Goal: Information Seeking & Learning: Learn about a topic

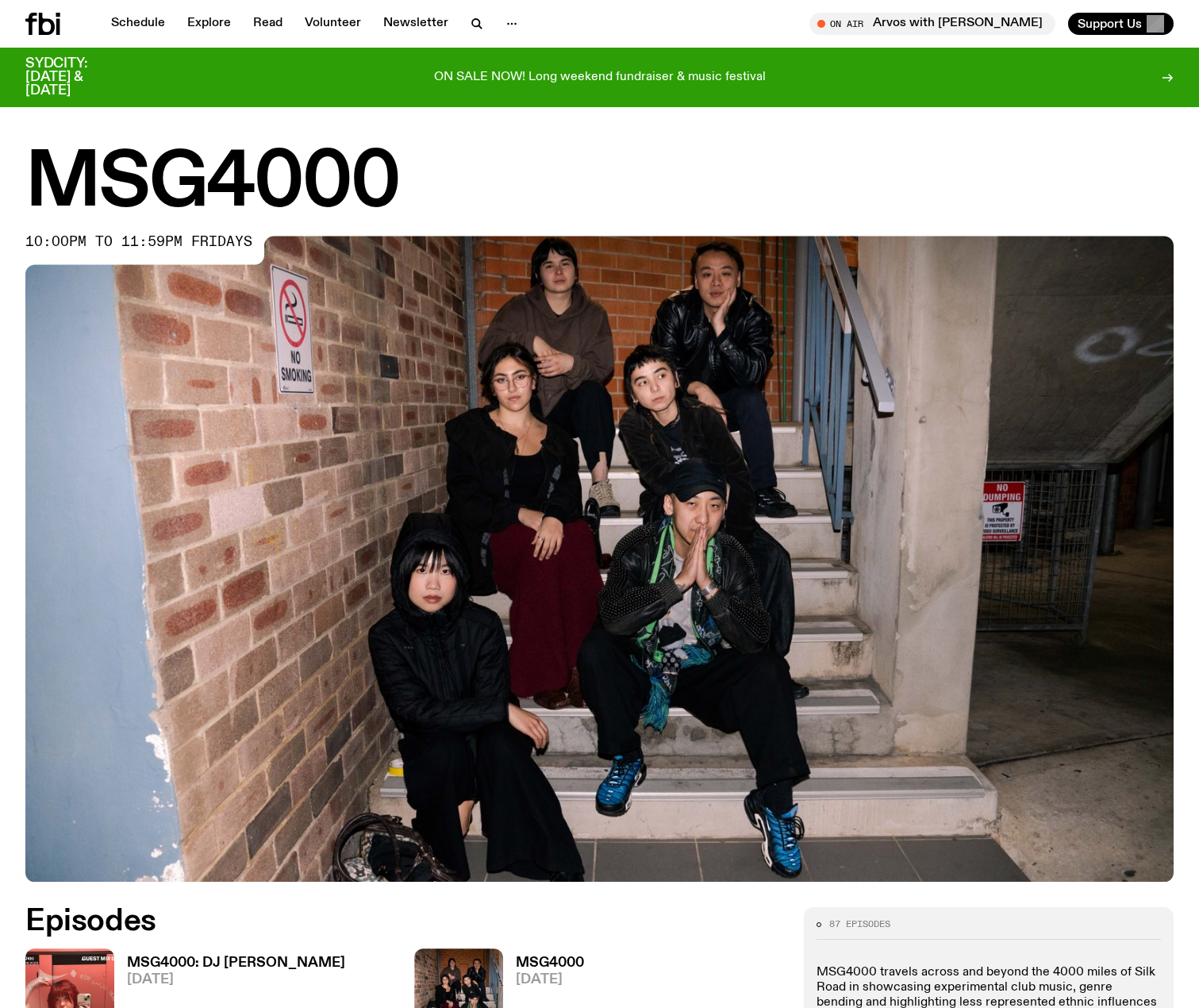
scroll to position [464, 0]
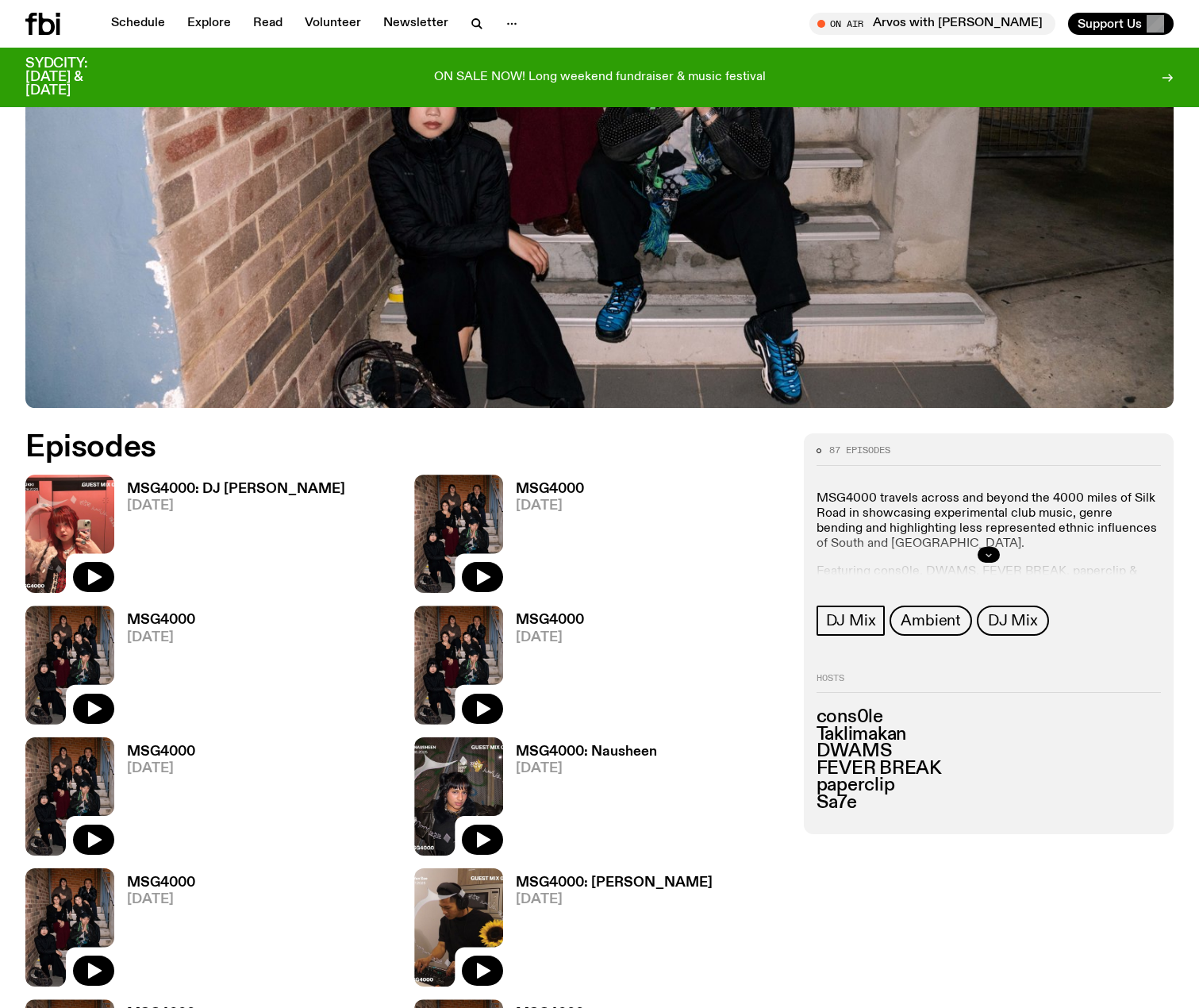
click at [987, 557] on icon "button" at bounding box center [989, 554] width 9 height 9
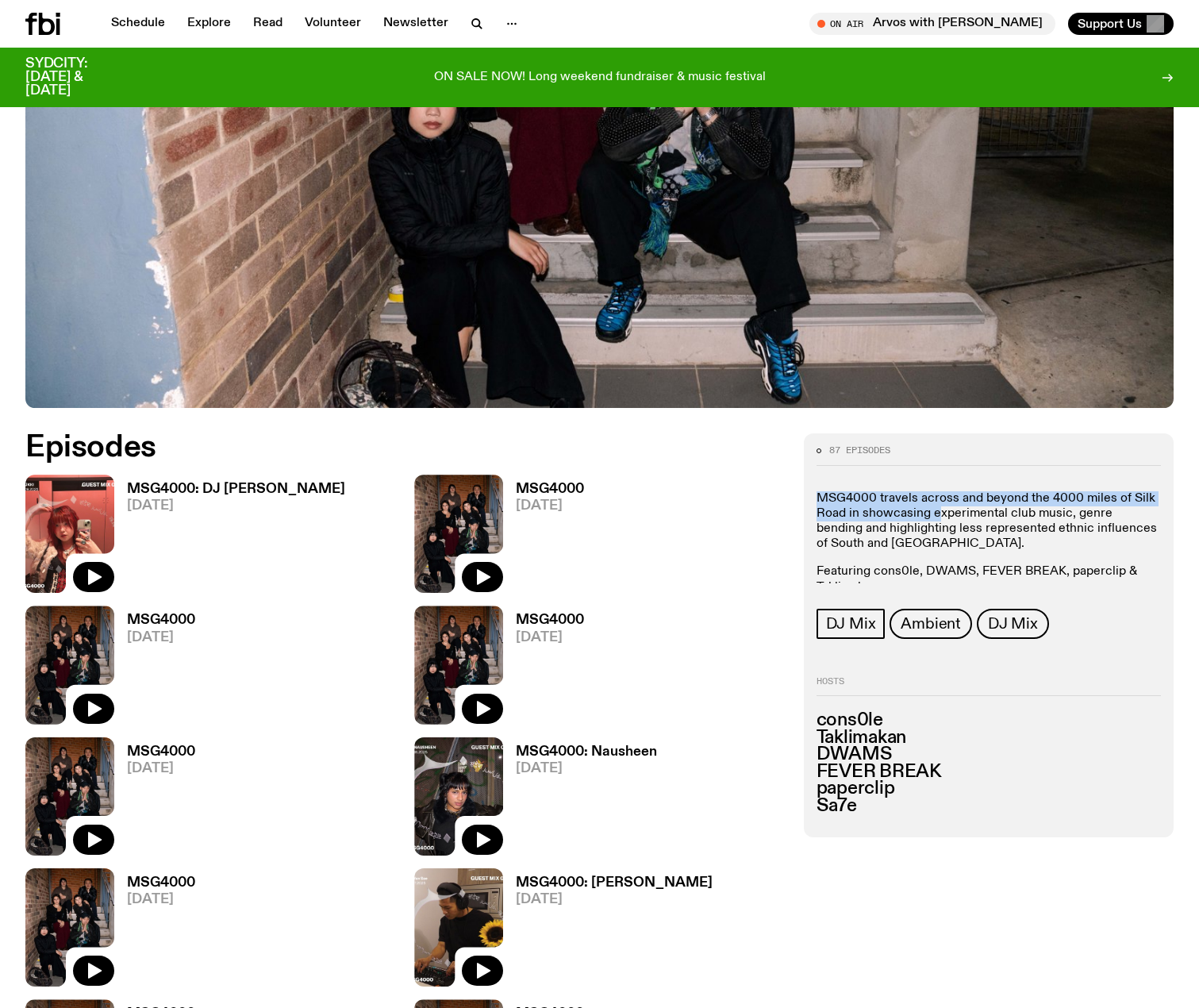
drag, startPoint x: 820, startPoint y: 497, endPoint x: 898, endPoint y: 525, distance: 82.9
click at [941, 518] on p "MSG4000 travels across and beyond the 4000 miles of Silk Road in showcasing exp…" at bounding box center [988, 521] width 344 height 61
click at [881, 525] on p "MSG4000 travels across and beyond the 4000 miles of Silk Road in showcasing exp…" at bounding box center [988, 521] width 344 height 61
click at [875, 517] on p "MSG4000 travels across and beyond the 4000 miles of Silk Road in showcasing exp…" at bounding box center [988, 521] width 344 height 61
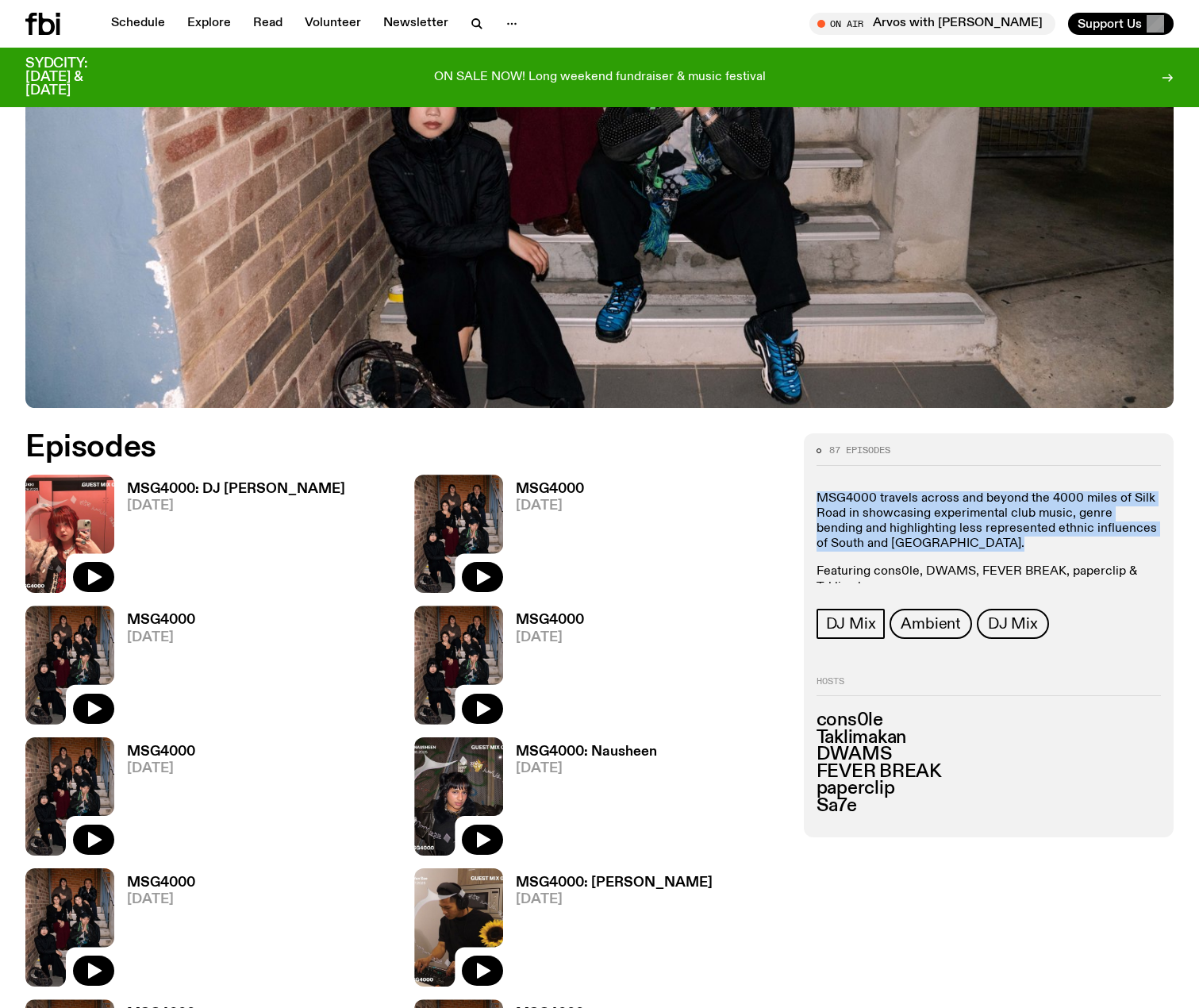
click at [875, 517] on p "MSG4000 travels across and beyond the 4000 miles of Silk Road in showcasing exp…" at bounding box center [988, 521] width 344 height 61
click at [1041, 533] on p "MSG4000 travels across and beyond the 4000 miles of Silk Road in showcasing exp…" at bounding box center [988, 521] width 344 height 61
drag, startPoint x: 1002, startPoint y: 551, endPoint x: 888, endPoint y: 508, distance: 121.8
click at [888, 508] on p "MSG4000 travels across and beyond the 4000 miles of Silk Road in showcasing exp…" at bounding box center [988, 521] width 344 height 61
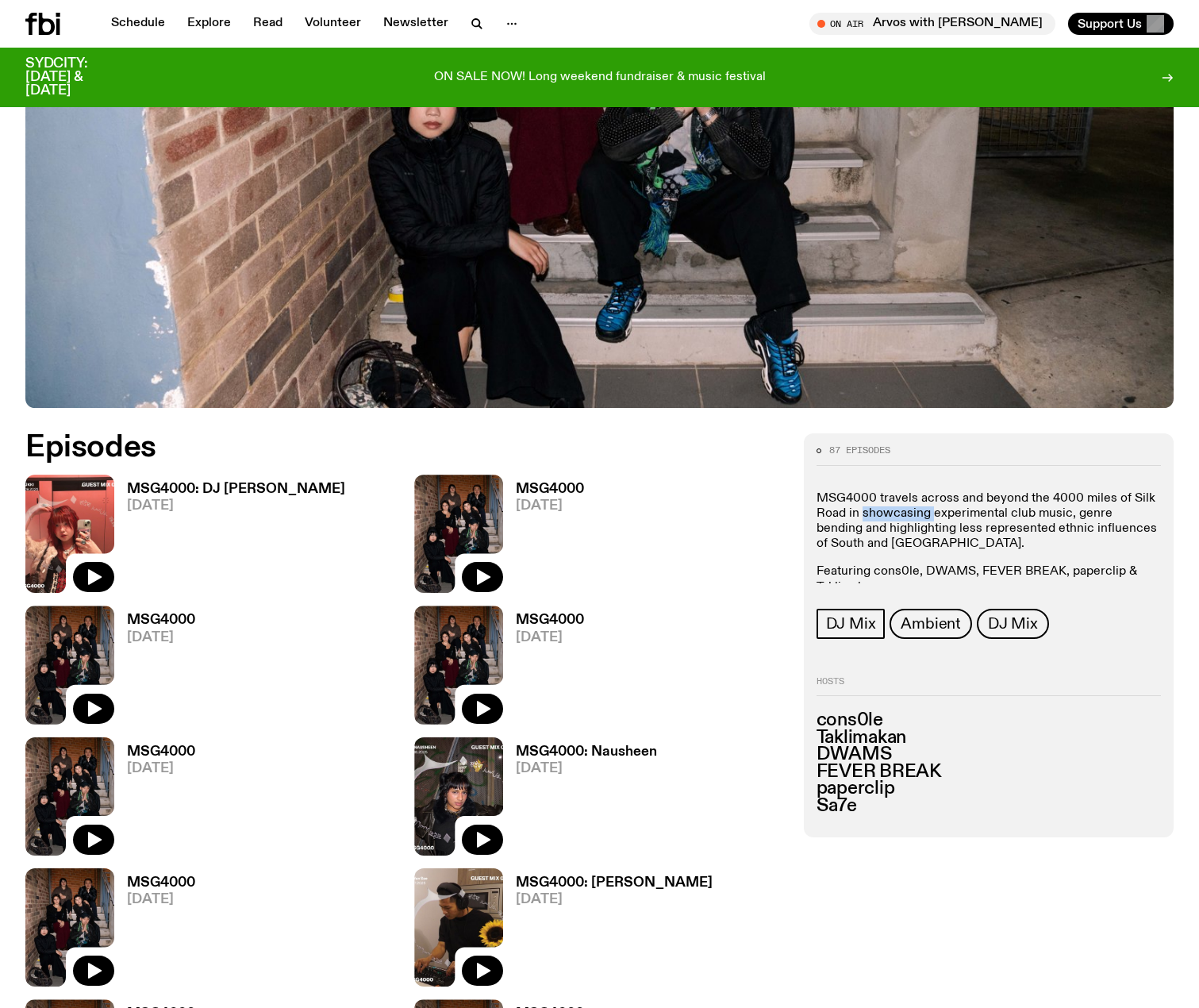
click at [888, 508] on p "MSG4000 travels across and beyond the 4000 miles of Silk Road in showcasing exp…" at bounding box center [988, 521] width 344 height 61
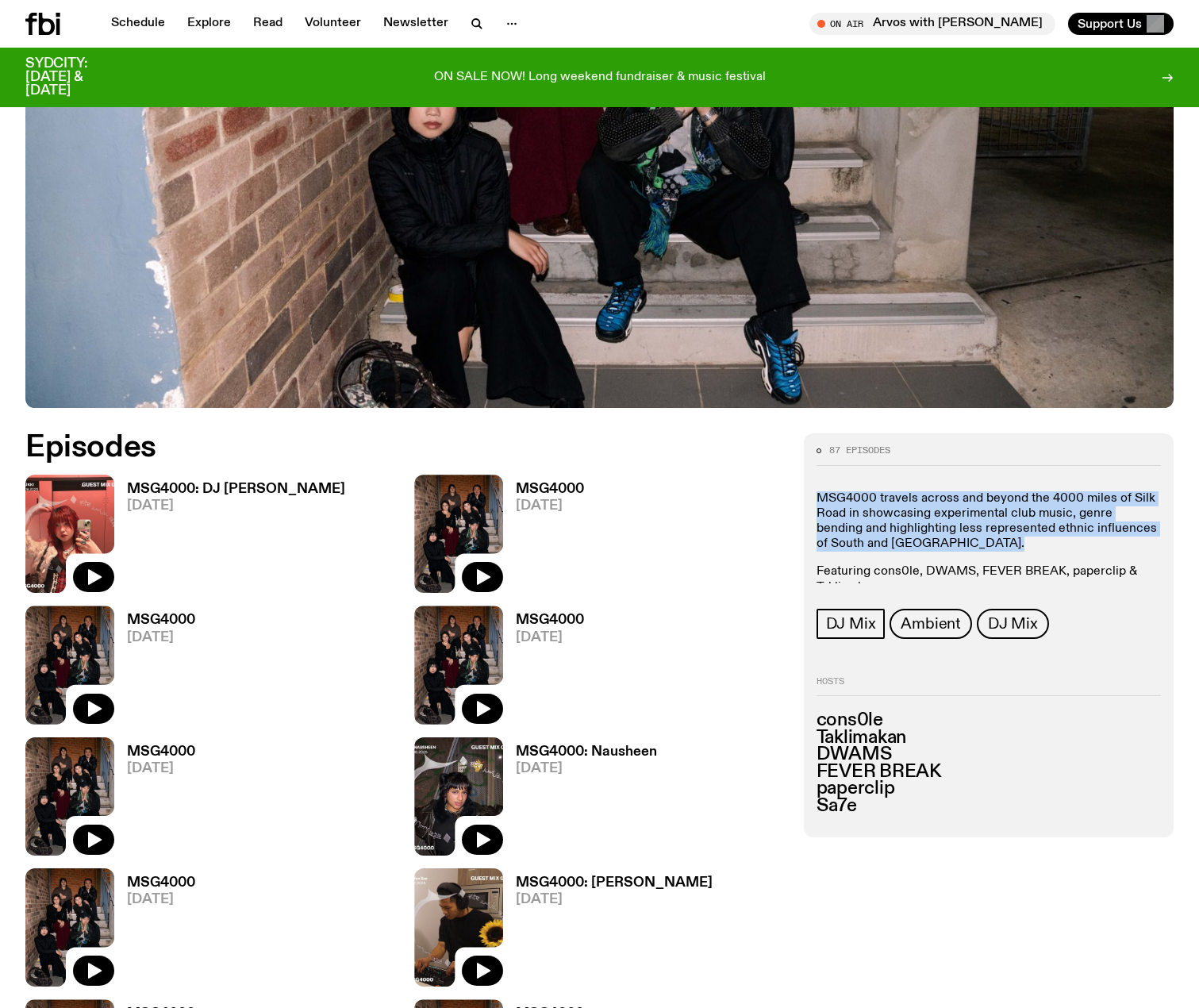
click at [888, 508] on p "MSG4000 travels across and beyond the 4000 miles of Silk Road in showcasing exp…" at bounding box center [988, 521] width 344 height 61
click at [843, 508] on p "MSG4000 travels across and beyond the 4000 miles of Silk Road in showcasing exp…" at bounding box center [988, 521] width 344 height 61
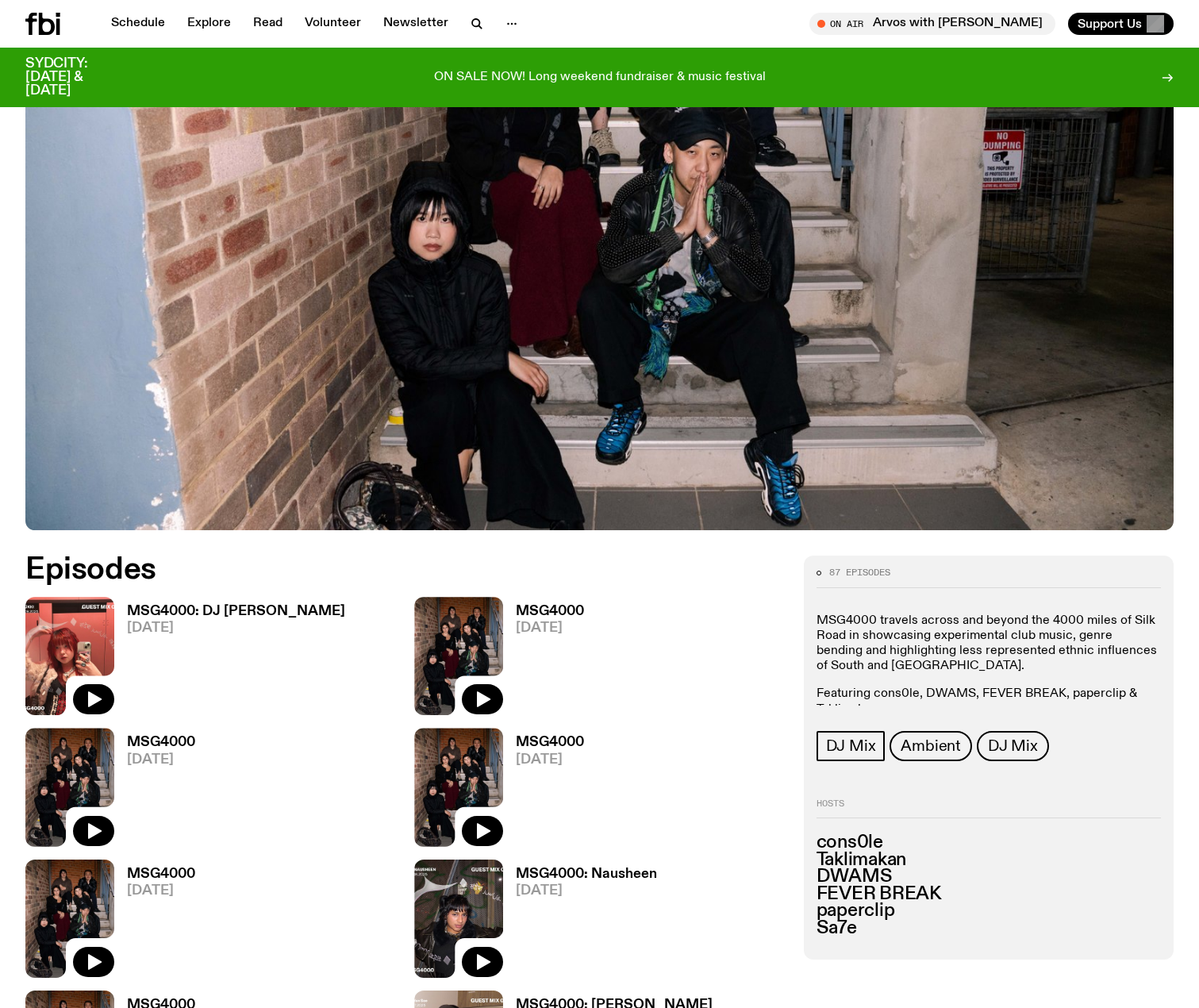
scroll to position [0, 0]
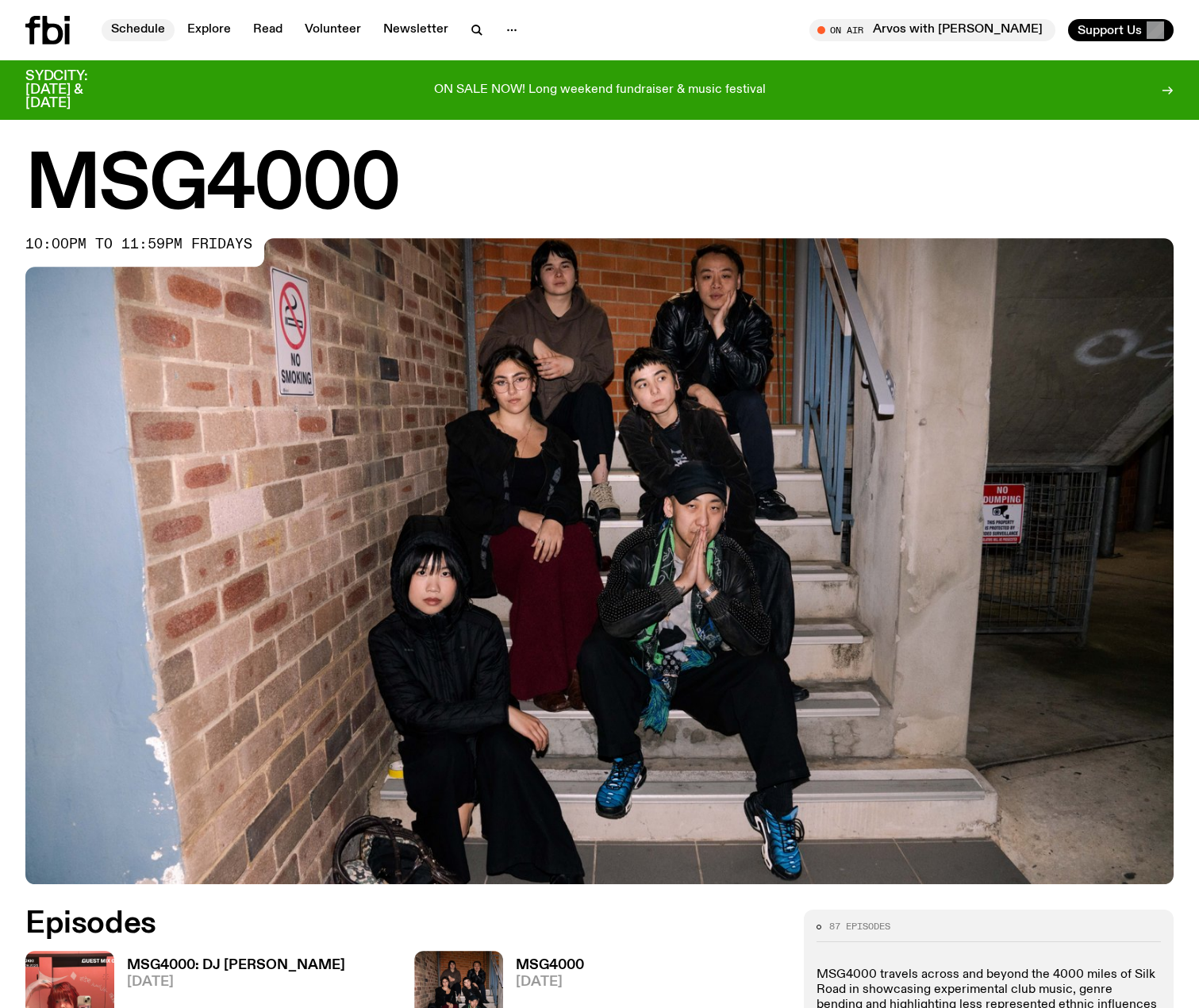
click at [131, 31] on link "Schedule" at bounding box center [138, 30] width 73 height 22
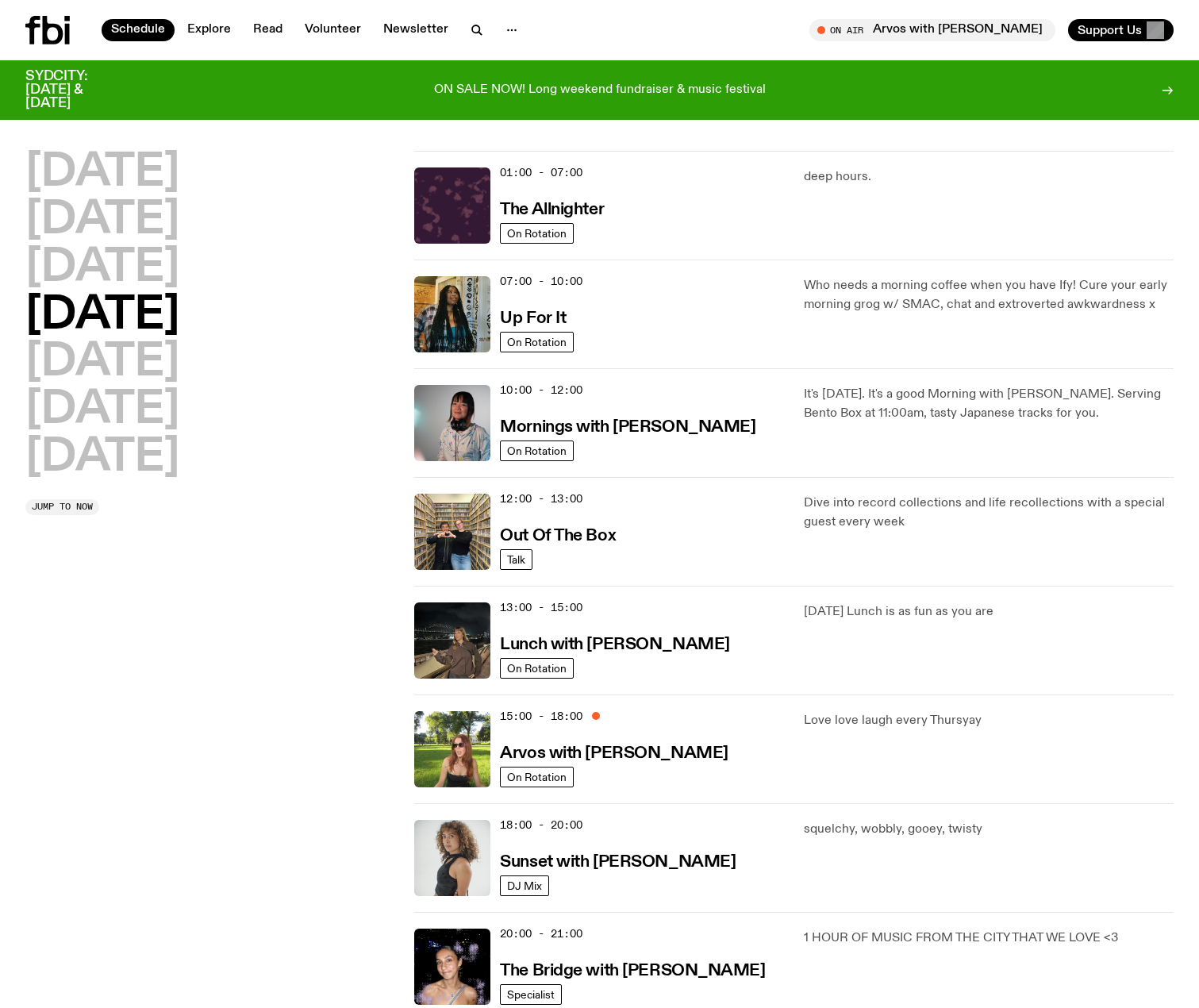
click at [890, 288] on p "Who needs a morning coffee when you have Ify! Cure your early morning grog w/ S…" at bounding box center [989, 295] width 369 height 38
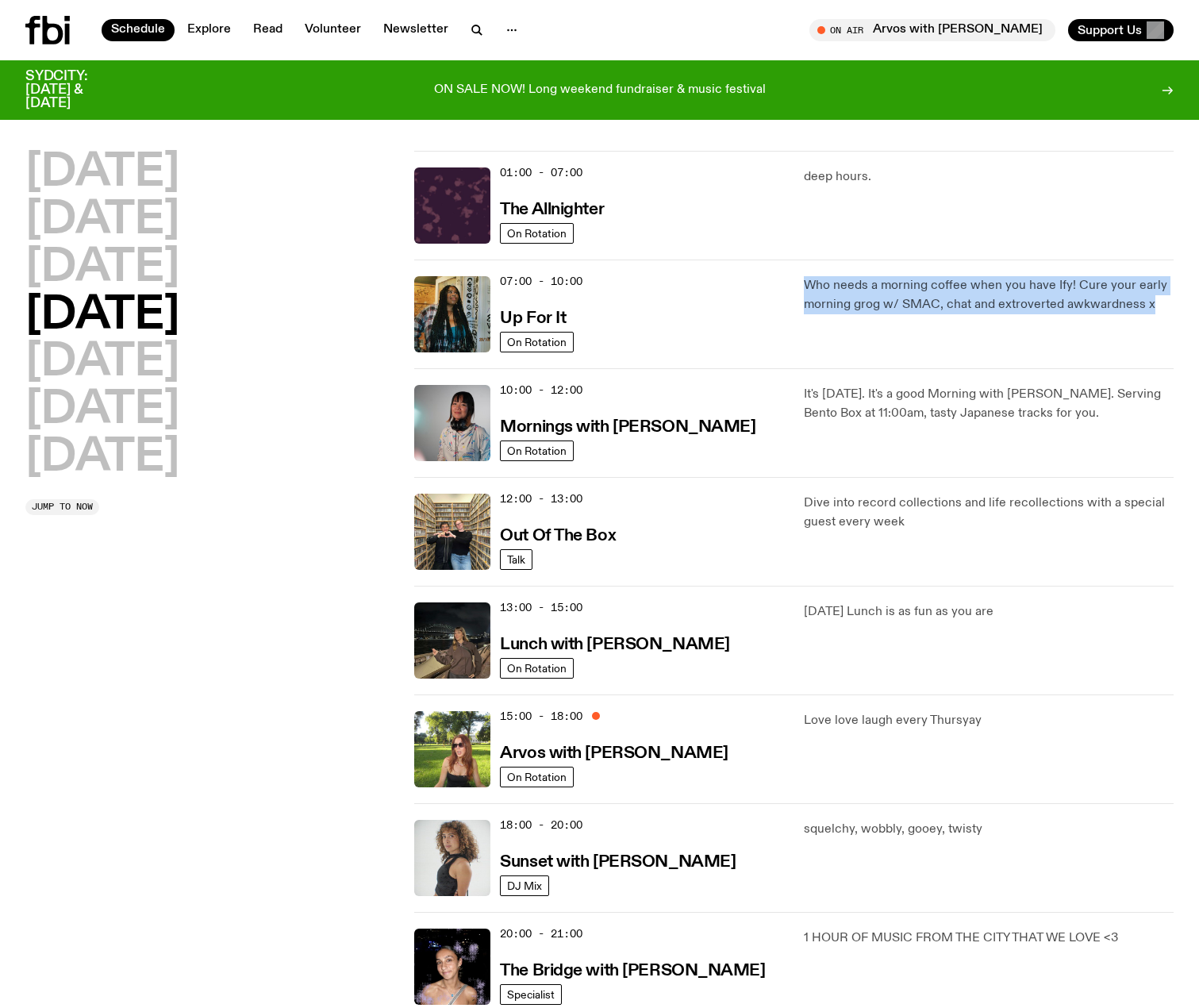
click at [890, 288] on p "Who needs a morning coffee when you have Ify! Cure your early morning grog w/ S…" at bounding box center [989, 295] width 369 height 38
click at [846, 289] on p "Who needs a morning coffee when you have Ify! Cure your early morning grog w/ S…" at bounding box center [989, 295] width 369 height 38
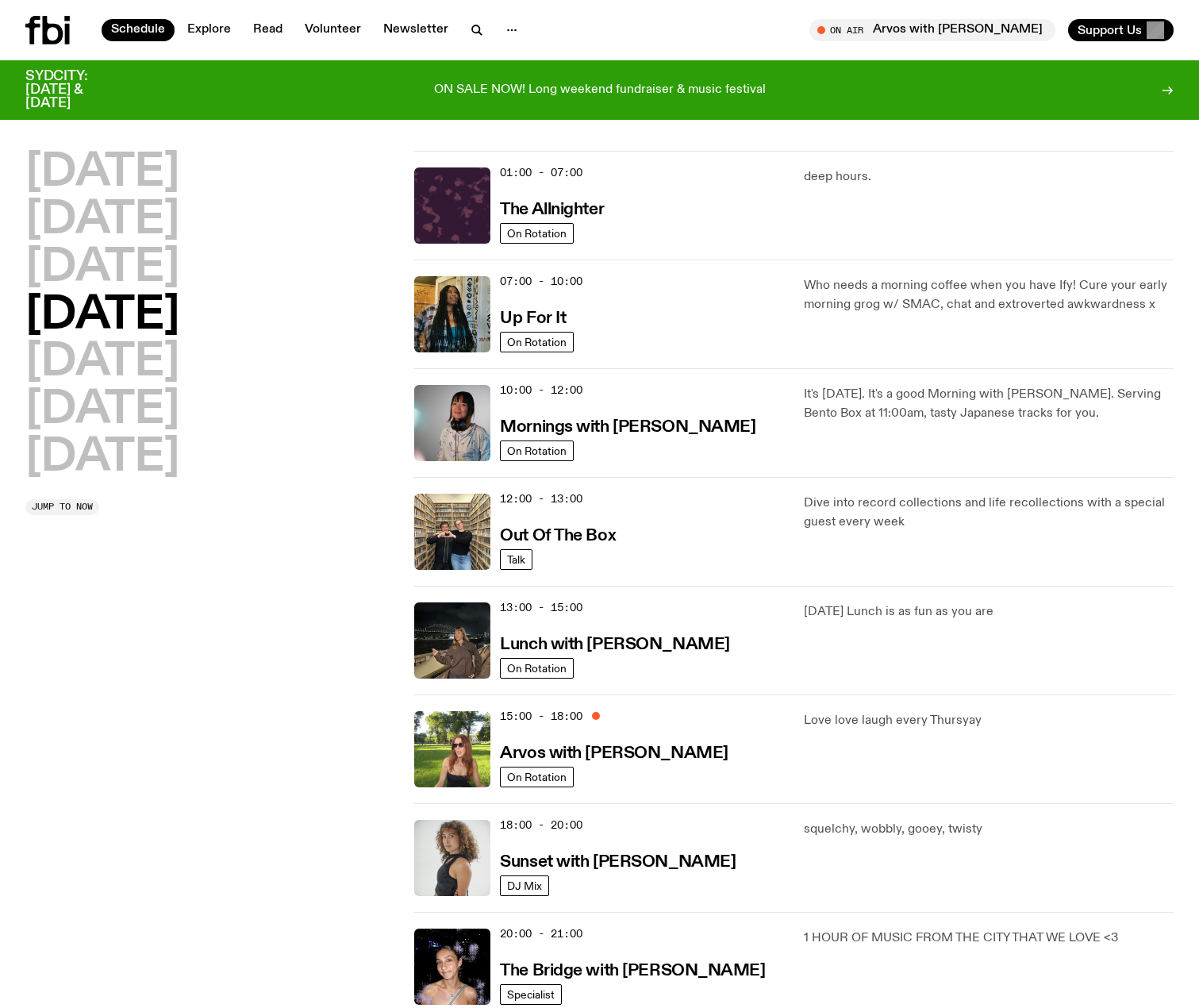
click at [931, 405] on p "It's [DATE]. It's a good Morning with [PERSON_NAME]. Serving Bento Box at 11:00…" at bounding box center [989, 403] width 369 height 38
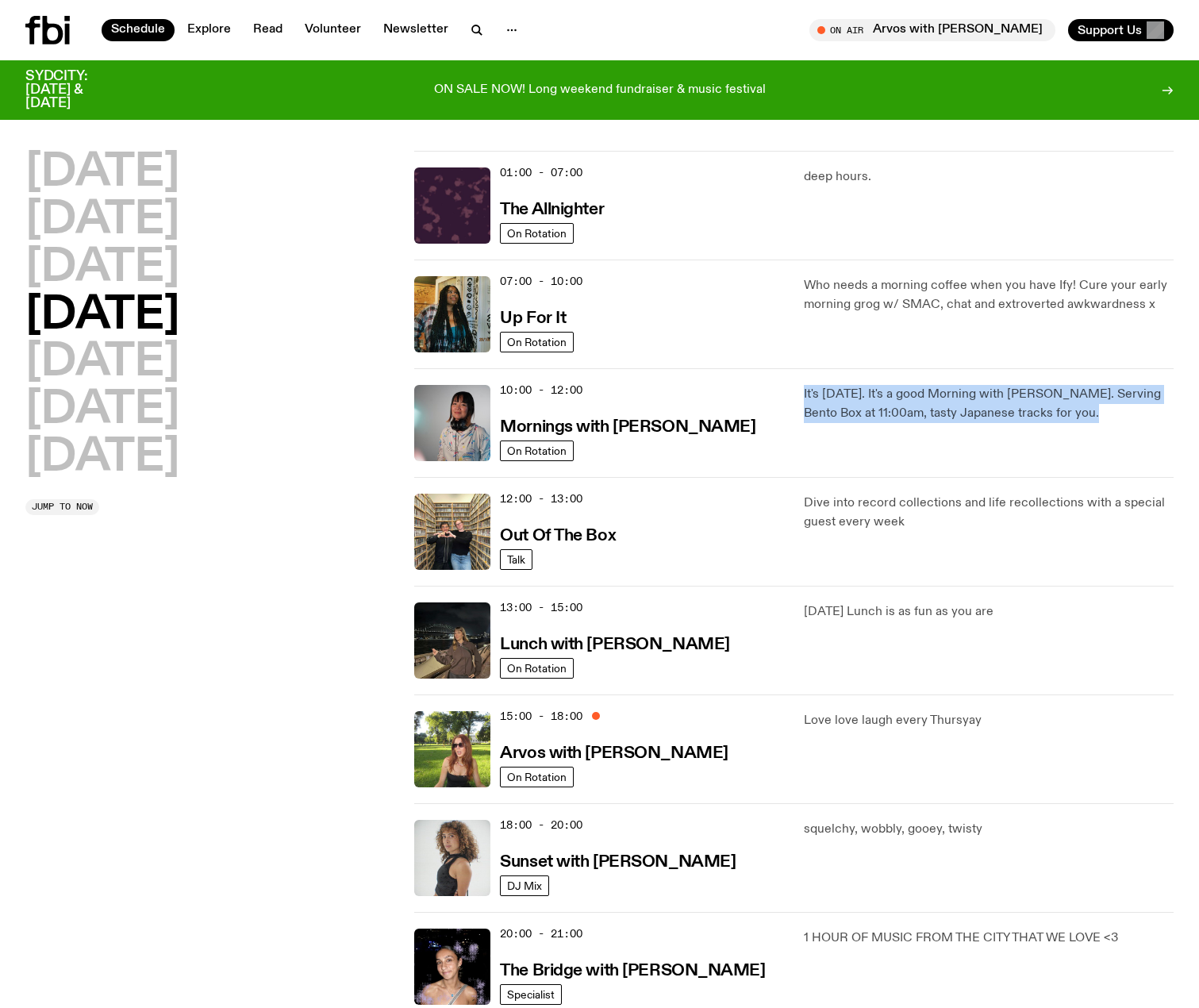
click at [931, 405] on p "It's [DATE]. It's a good Morning with [PERSON_NAME]. Serving Bento Box at 11:00…" at bounding box center [989, 403] width 369 height 38
click at [843, 399] on p "It's [DATE]. It's a good Morning with [PERSON_NAME]. Serving Bento Box at 11:00…" at bounding box center [989, 403] width 369 height 38
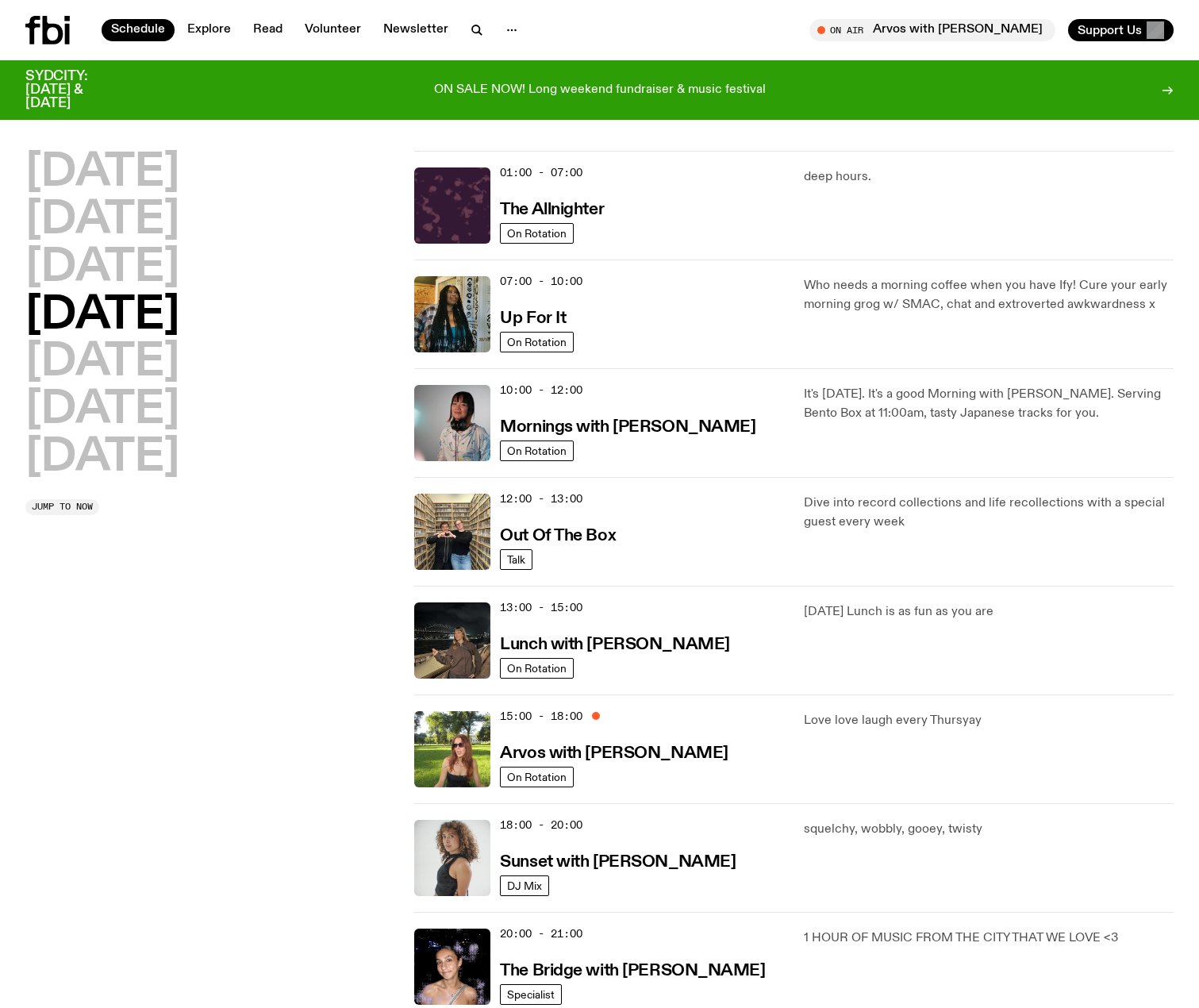
click at [843, 399] on p "It's [DATE]. It's a good Morning with [PERSON_NAME]. Serving Bento Box at 11:00…" at bounding box center [989, 403] width 369 height 38
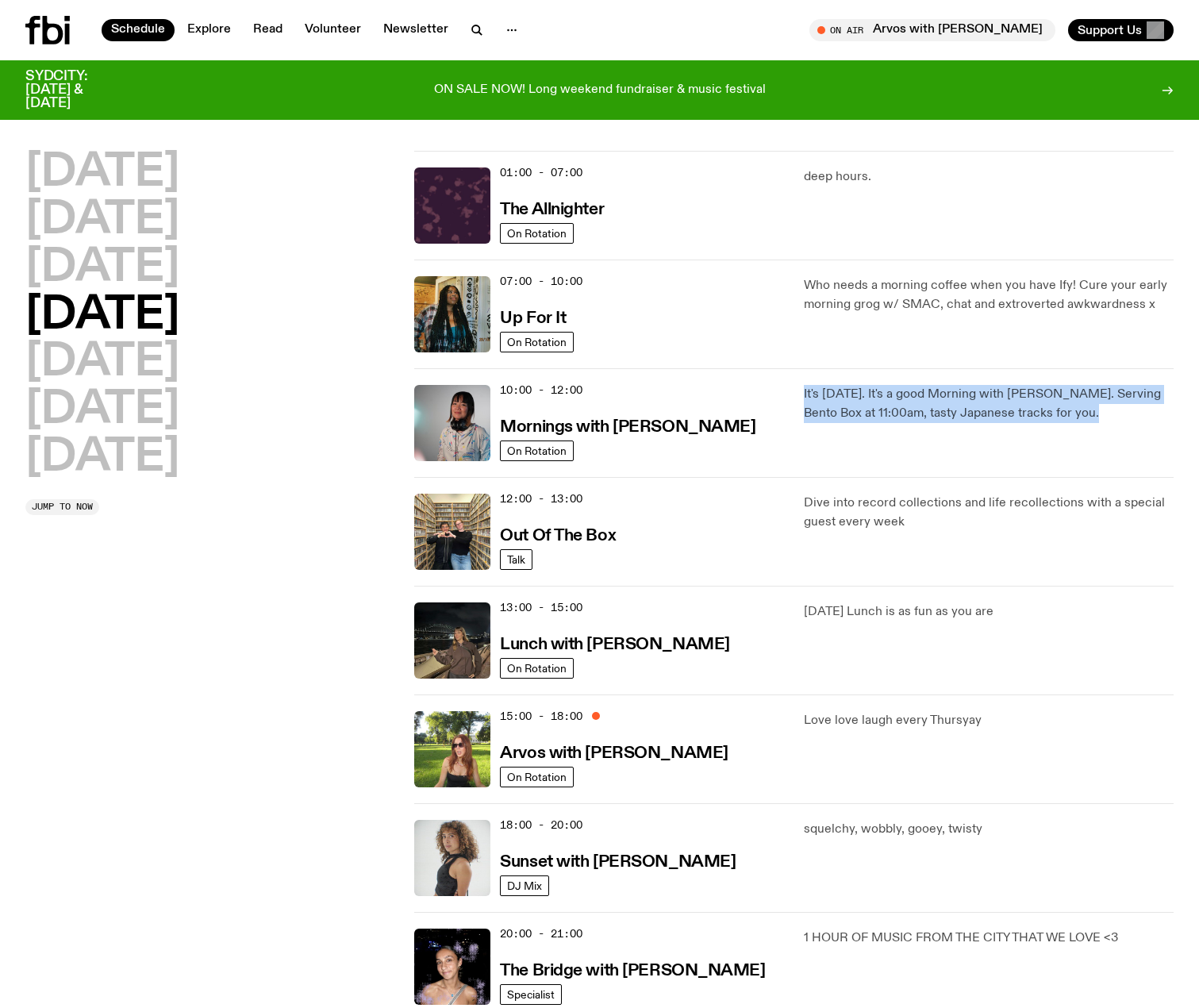
click at [843, 399] on p "It's [DATE]. It's a good Morning with [PERSON_NAME]. Serving Bento Box at 11:00…" at bounding box center [989, 403] width 369 height 38
click at [940, 399] on p "It's [DATE]. It's a good Morning with [PERSON_NAME]. Serving Bento Box at 11:00…" at bounding box center [989, 403] width 369 height 38
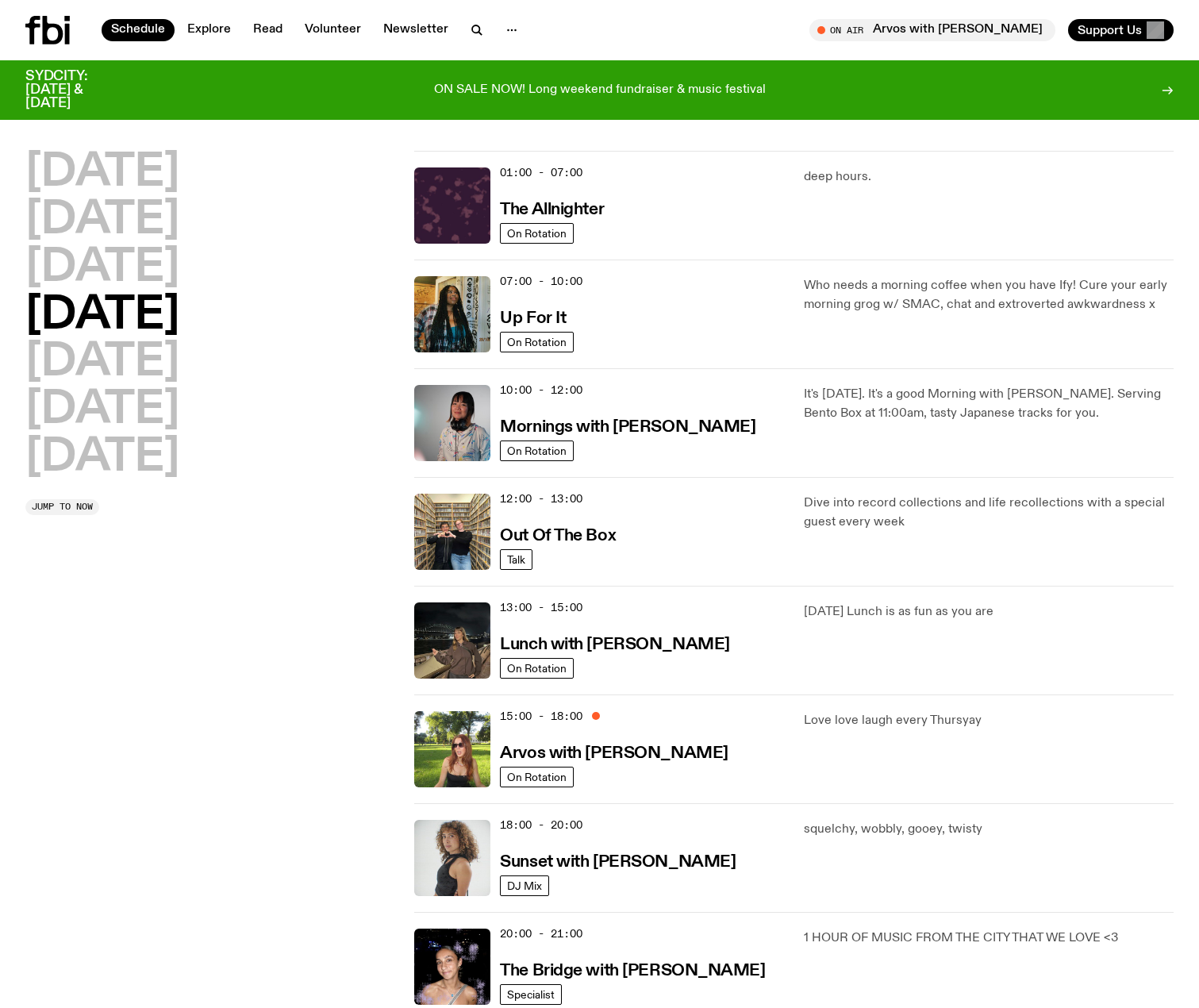
click at [821, 507] on p "Dive into record collections and life recollections with a special guest every …" at bounding box center [989, 512] width 369 height 38
click at [966, 517] on p "Dive into record collections and life recollections with a special guest every …" at bounding box center [989, 512] width 369 height 38
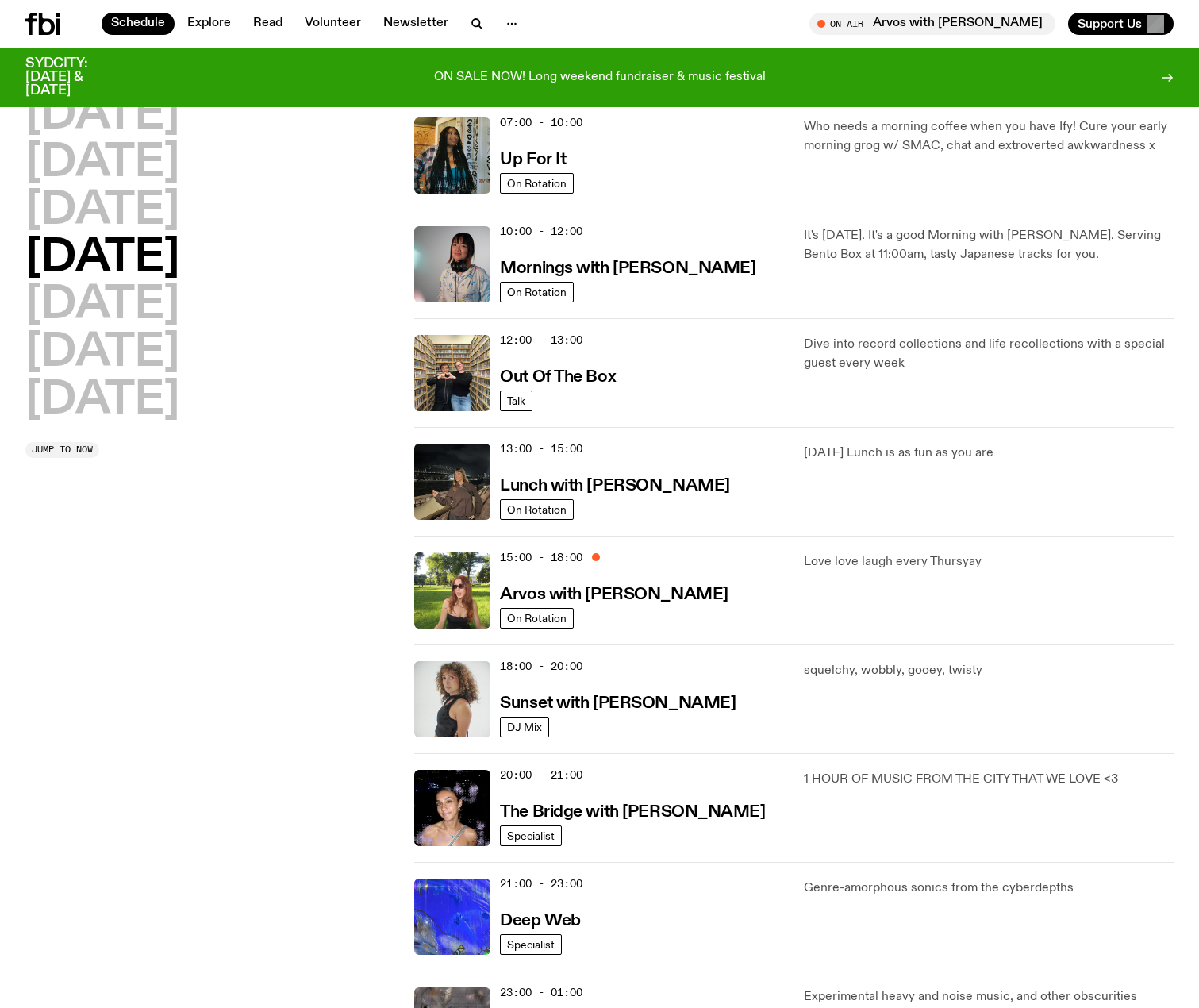
scroll to position [623, 0]
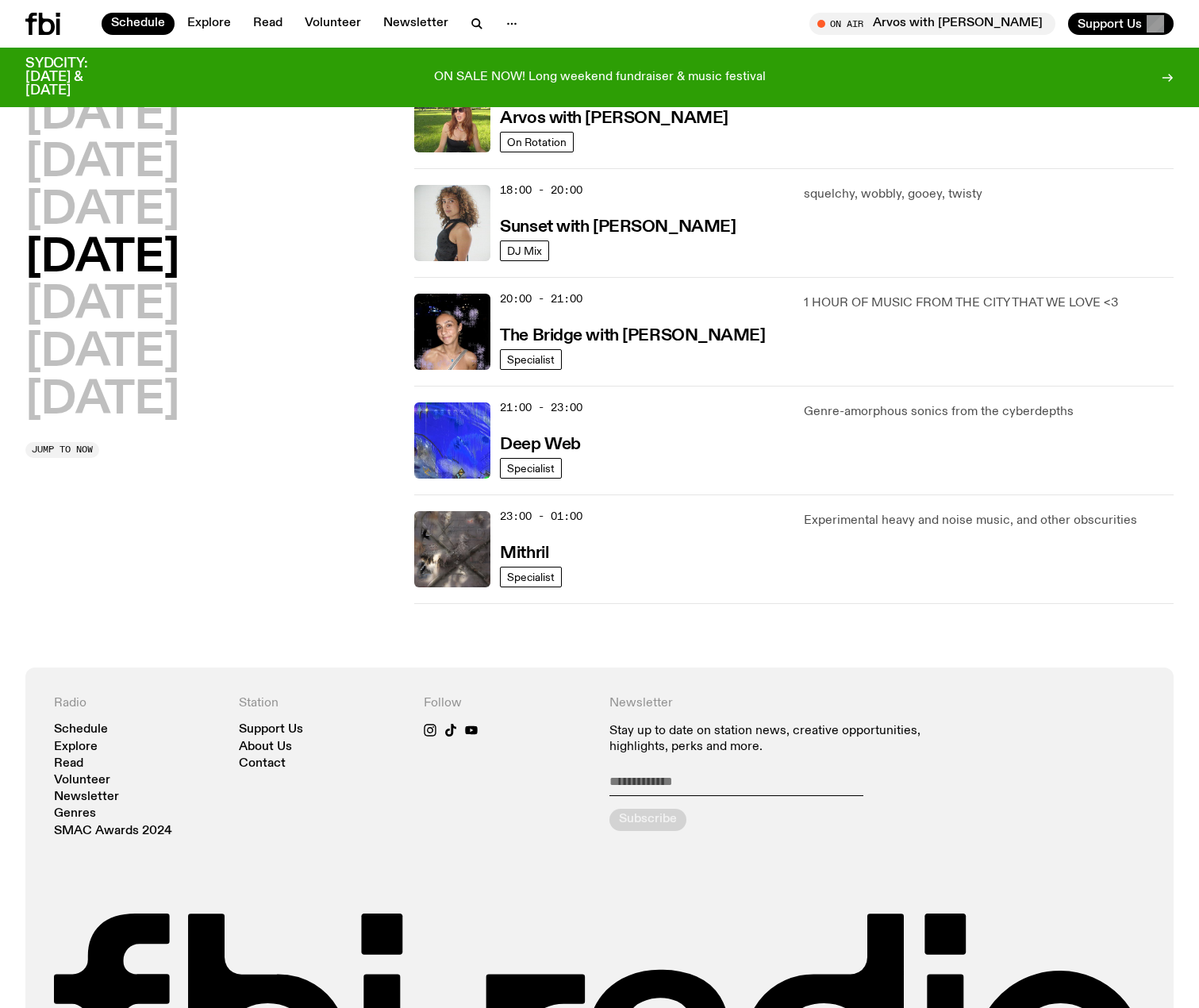
click at [992, 293] on div "20:00 - 21:00 The Bridge with Kez [PERSON_NAME] Specialist 1 HOUR OF MUSIC FROM…" at bounding box center [794, 331] width 760 height 109
click at [844, 410] on p "Genre-amorphous sonics from the cyberdepths" at bounding box center [989, 412] width 369 height 19
click at [576, 441] on h3 "Deep Web" at bounding box center [540, 445] width 80 height 17
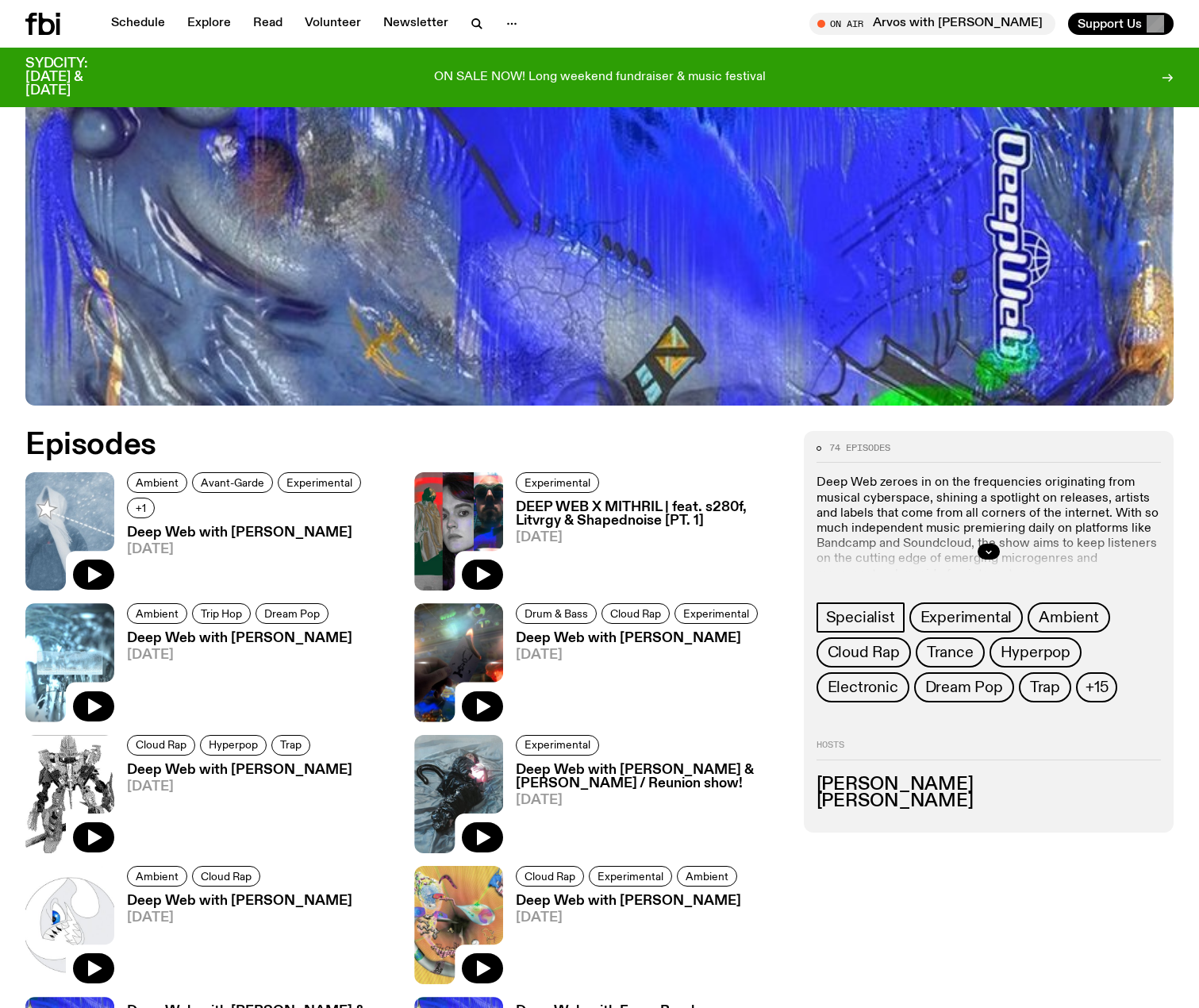
scroll to position [623, 0]
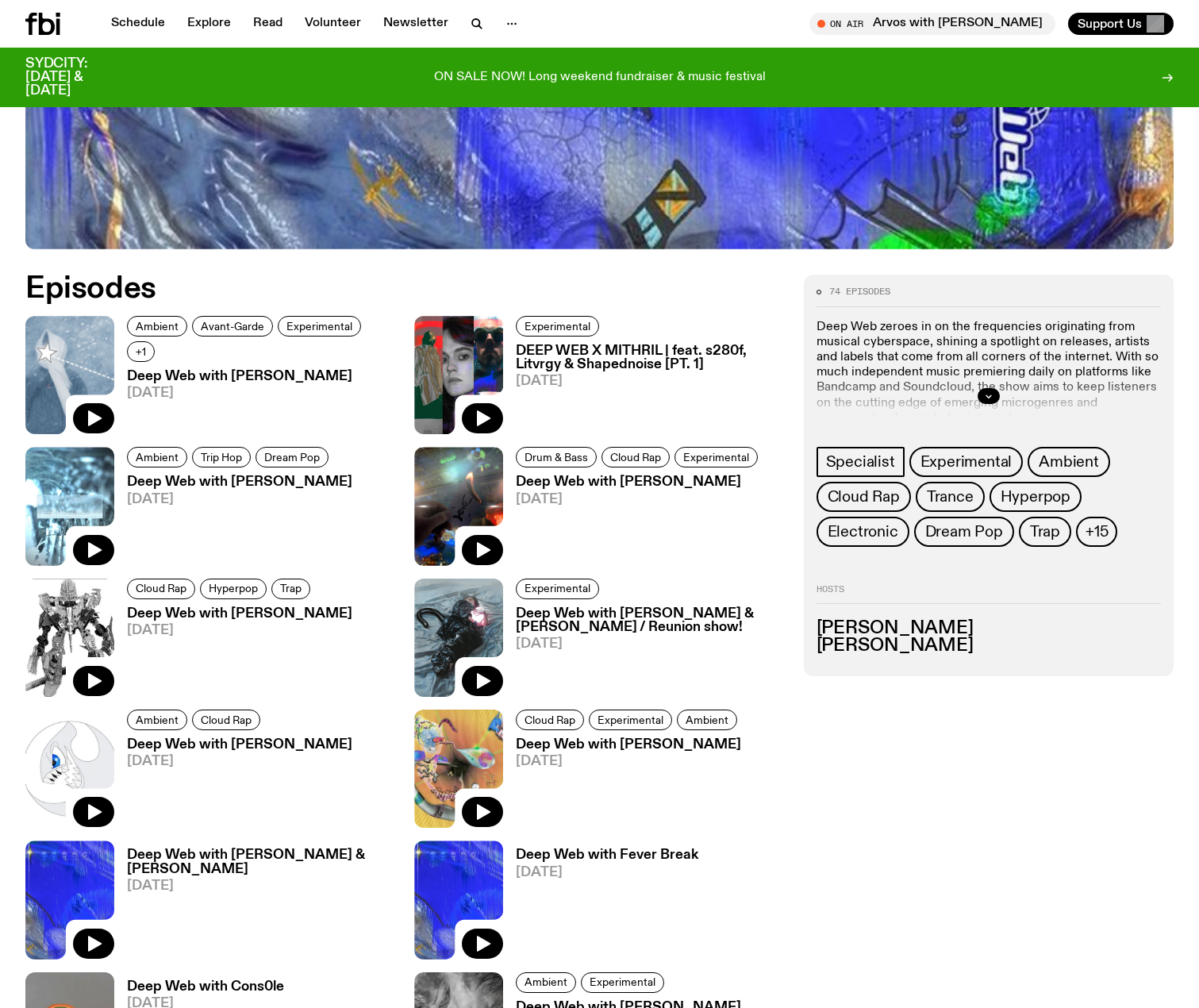
click at [992, 385] on div at bounding box center [988, 396] width 344 height 50
click at [986, 396] on icon "button" at bounding box center [988, 397] width 6 height 3
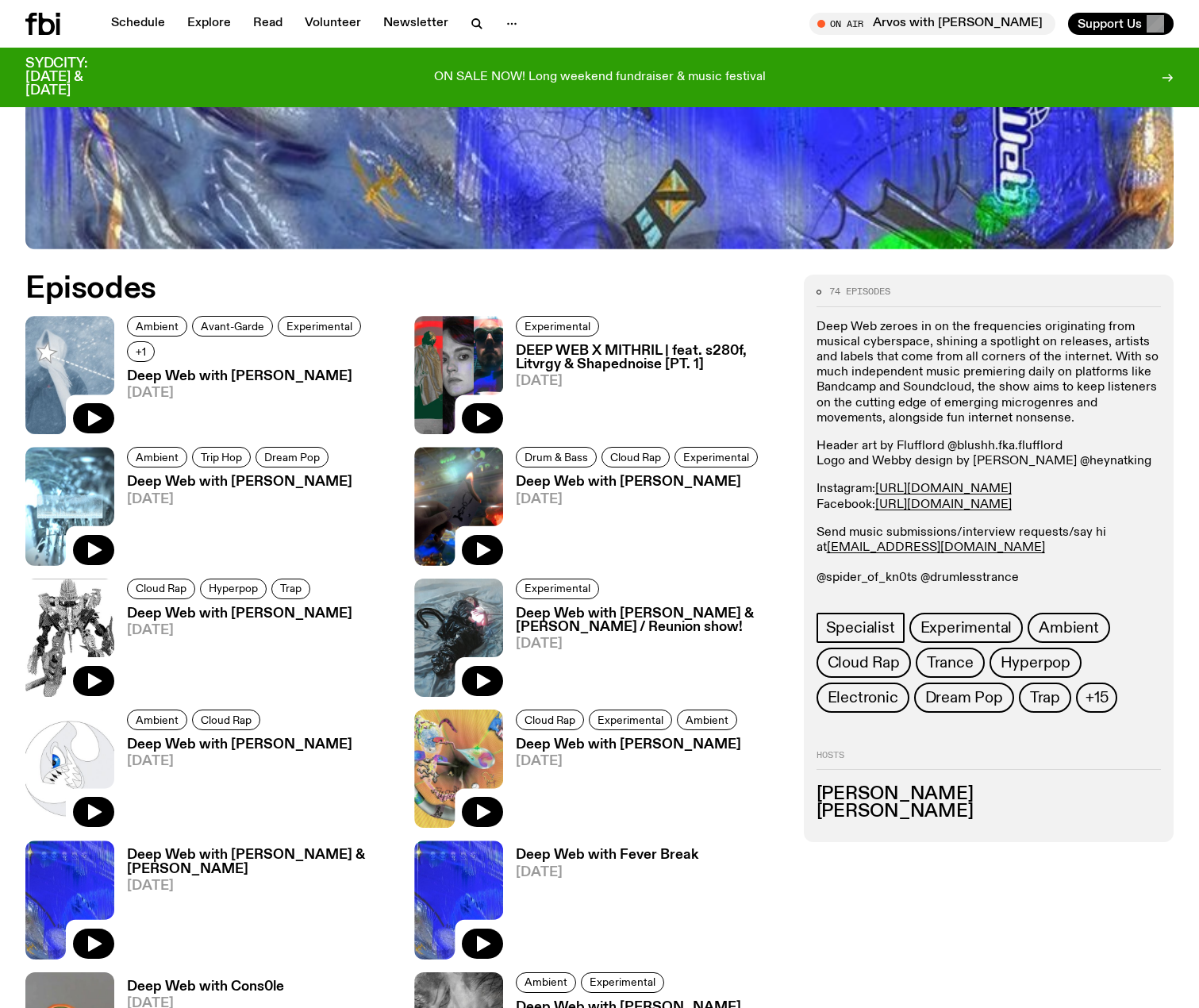
click at [904, 356] on p "Deep Web zeroes in on the frequencies originating from musical cyberspace, shin…" at bounding box center [988, 373] width 344 height 106
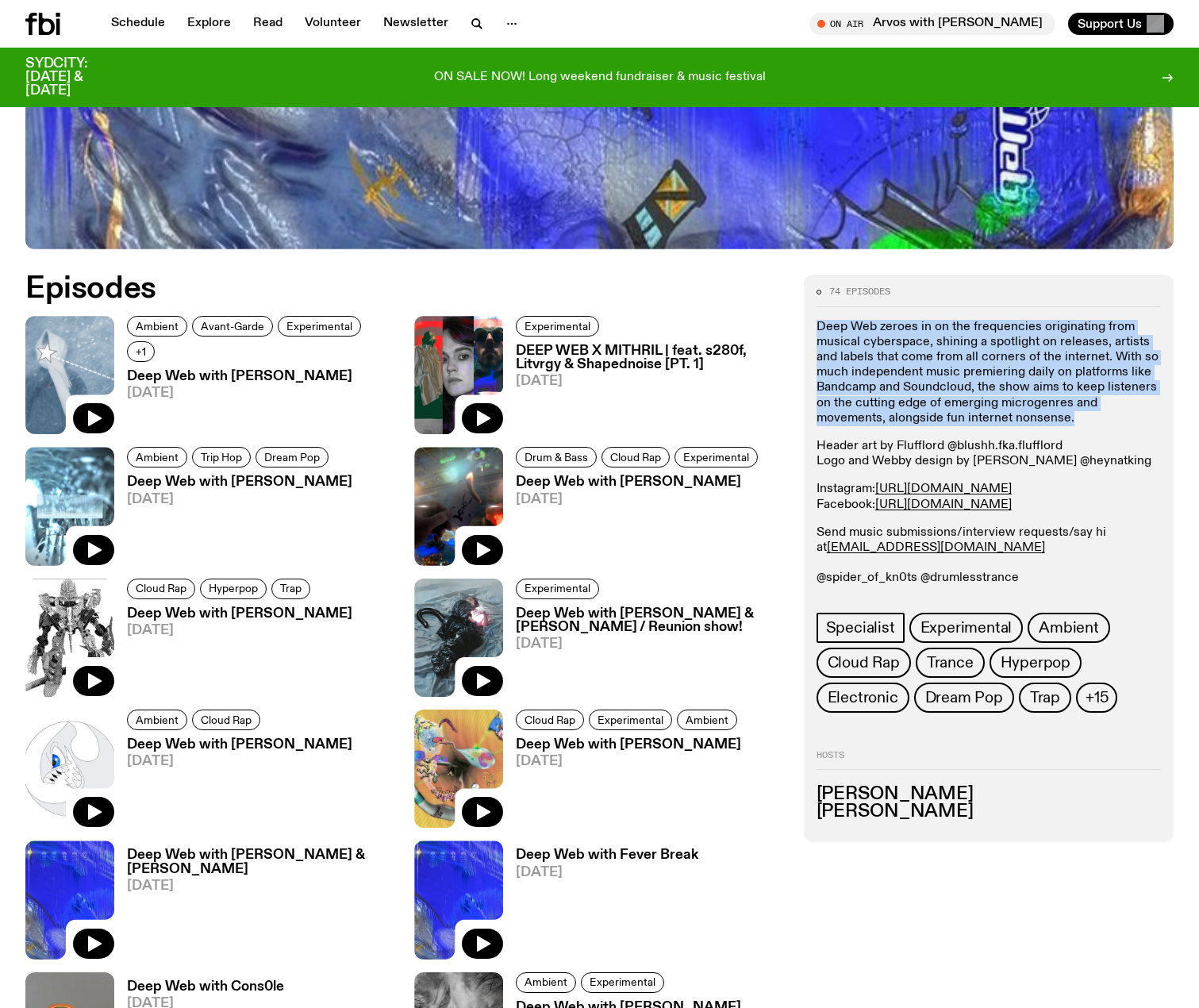
click at [904, 356] on p "Deep Web zeroes in on the frequencies originating from musical cyberspace, shin…" at bounding box center [988, 373] width 344 height 106
click at [1031, 373] on p "Deep Web zeroes in on the frequencies originating from musical cyberspace, shin…" at bounding box center [988, 373] width 344 height 106
drag, startPoint x: 1089, startPoint y: 422, endPoint x: 868, endPoint y: 329, distance: 239.8
click at [868, 329] on p "Deep Web zeroes in on the frequencies originating from musical cyberspace, shin…" at bounding box center [988, 373] width 344 height 106
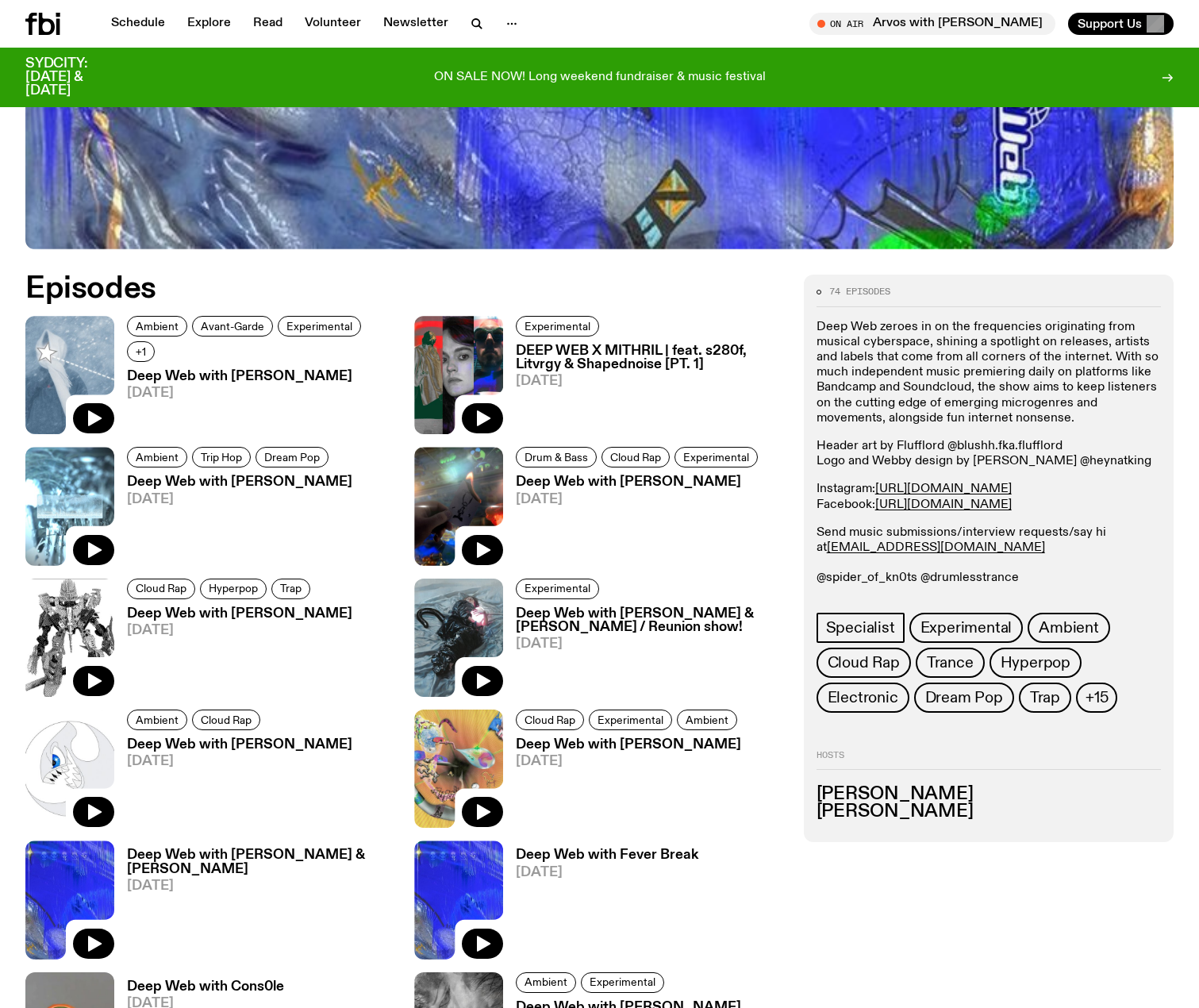
click at [868, 329] on p "Deep Web zeroes in on the frequencies originating from musical cyberspace, shin…" at bounding box center [988, 373] width 344 height 106
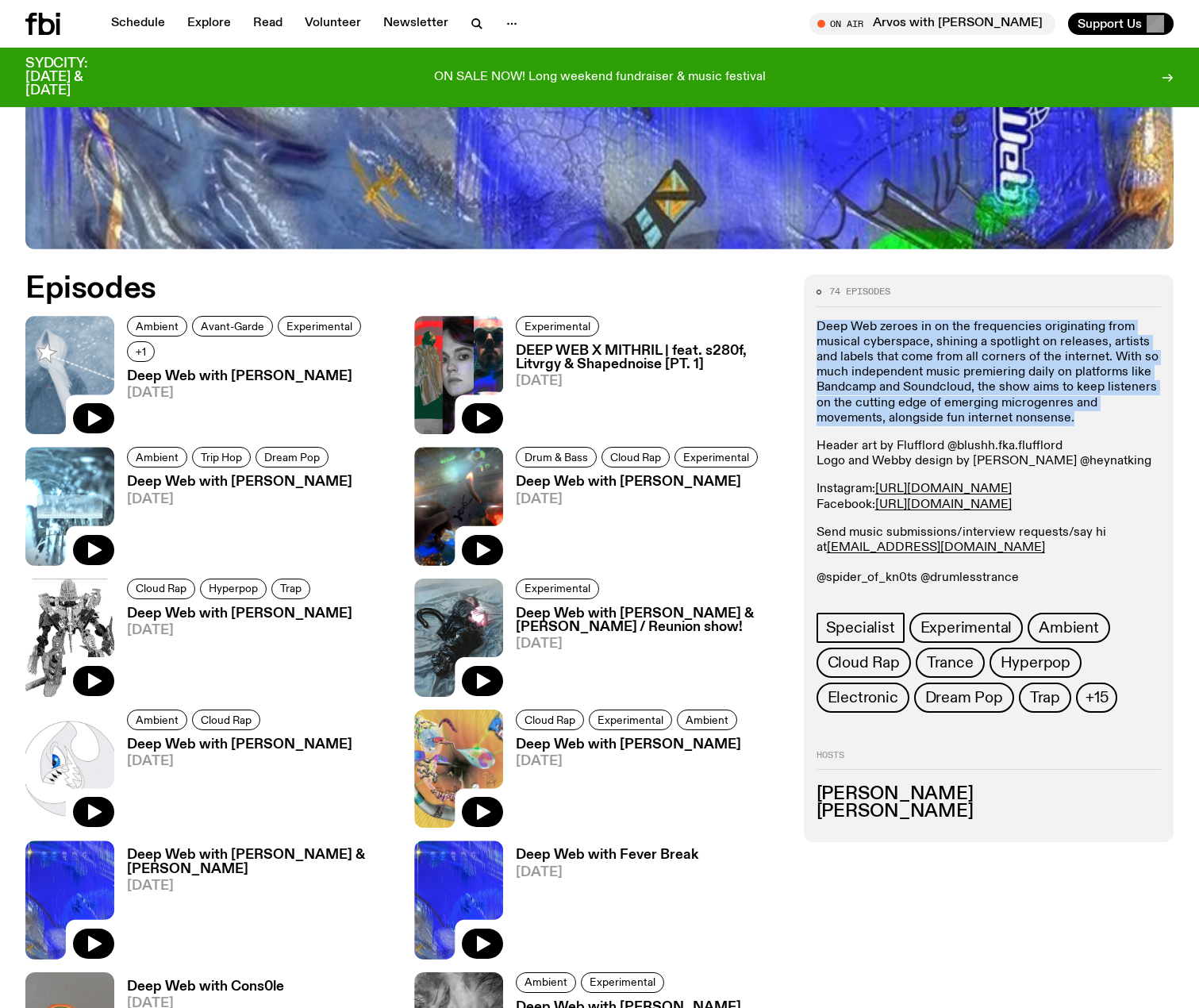
click at [868, 329] on p "Deep Web zeroes in on the frequencies originating from musical cyberspace, shin…" at bounding box center [988, 373] width 344 height 106
click at [1088, 369] on p "Deep Web zeroes in on the frequencies originating from musical cyberspace, shin…" at bounding box center [988, 373] width 344 height 106
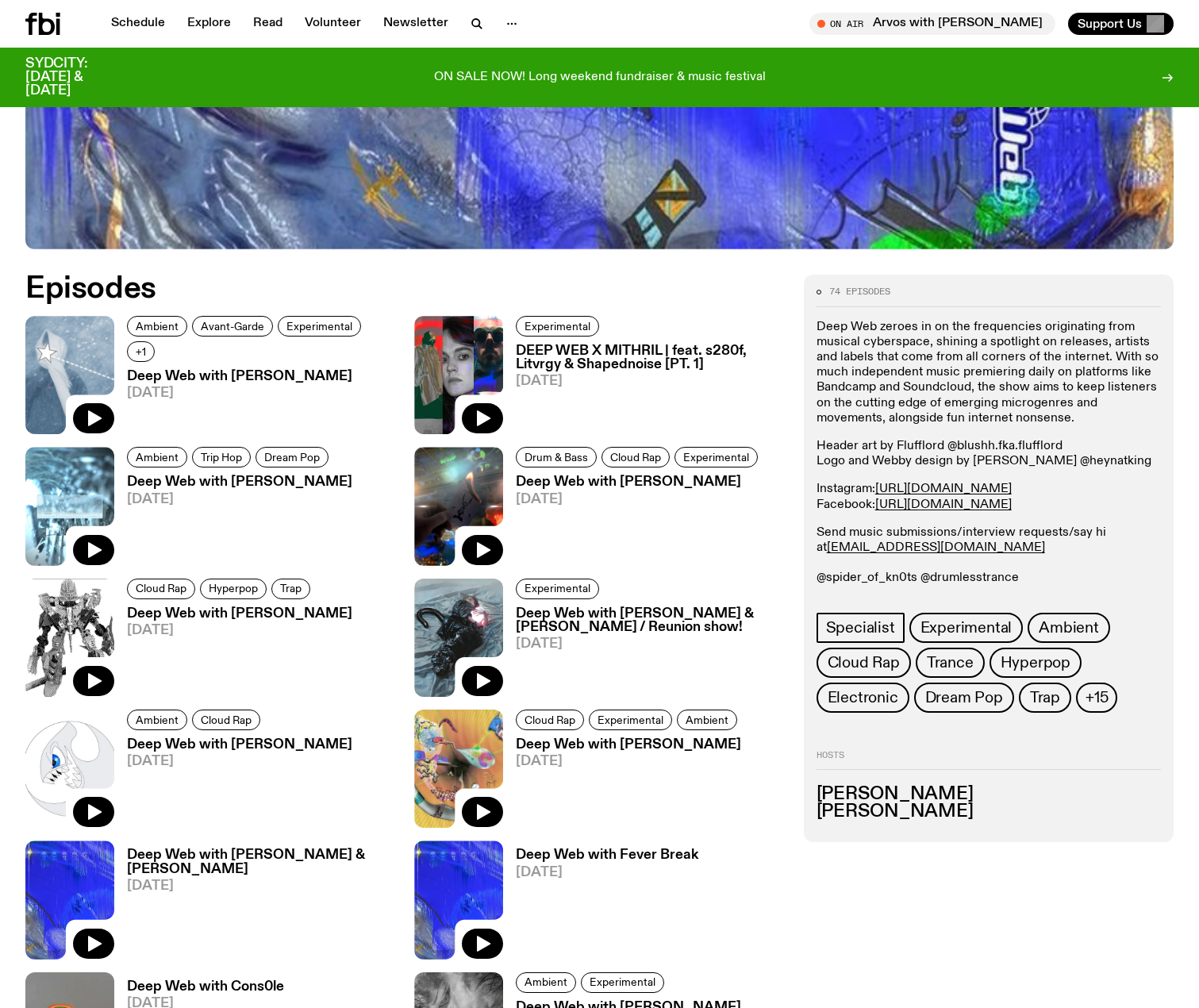
click at [893, 358] on p "Deep Web zeroes in on the frequencies originating from musical cyberspace, shin…" at bounding box center [988, 373] width 344 height 106
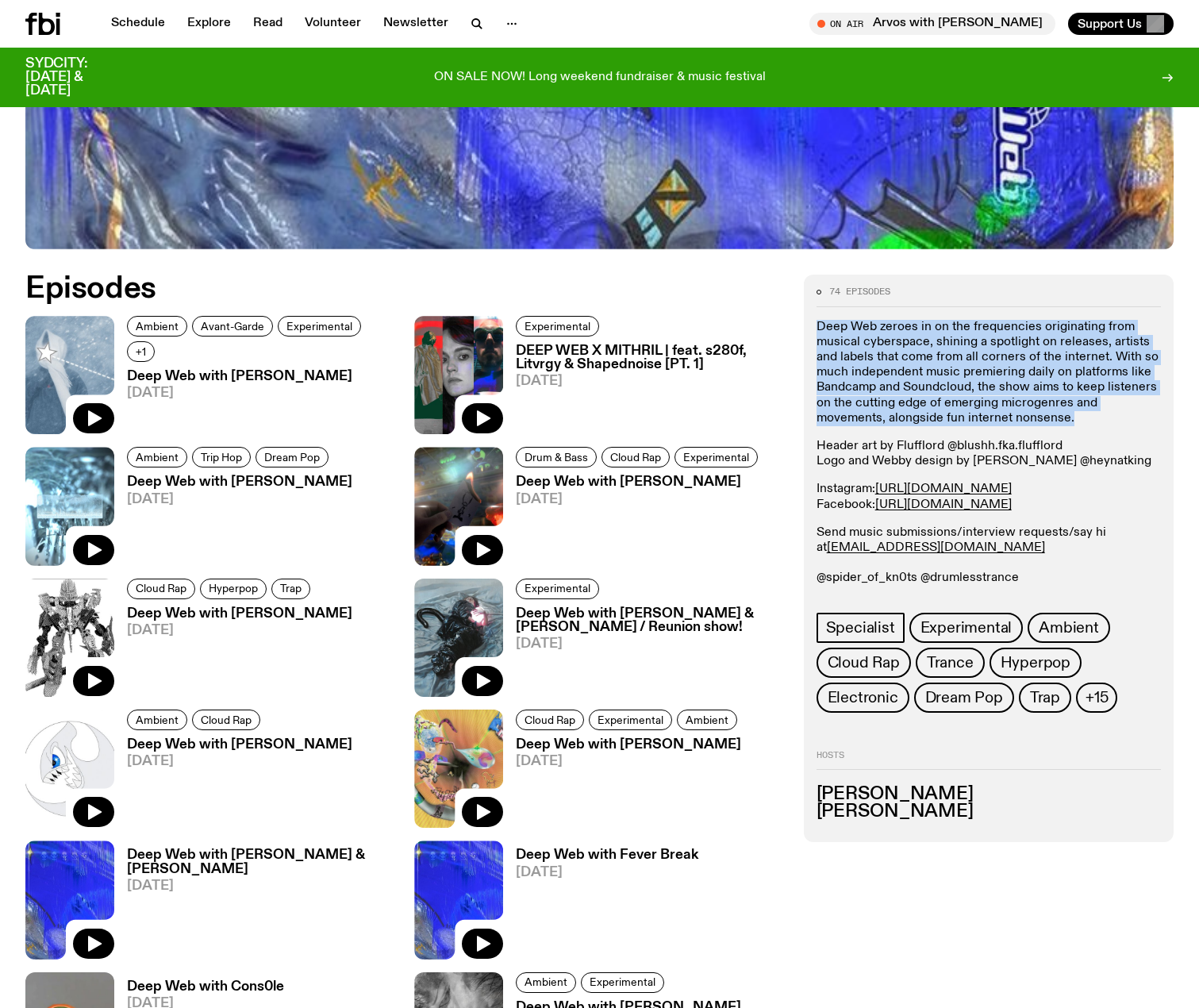
click at [893, 358] on p "Deep Web zeroes in on the frequencies originating from musical cyberspace, shin…" at bounding box center [988, 373] width 344 height 106
click at [1000, 368] on p "Deep Web zeroes in on the frequencies originating from musical cyberspace, shin…" at bounding box center [988, 373] width 344 height 106
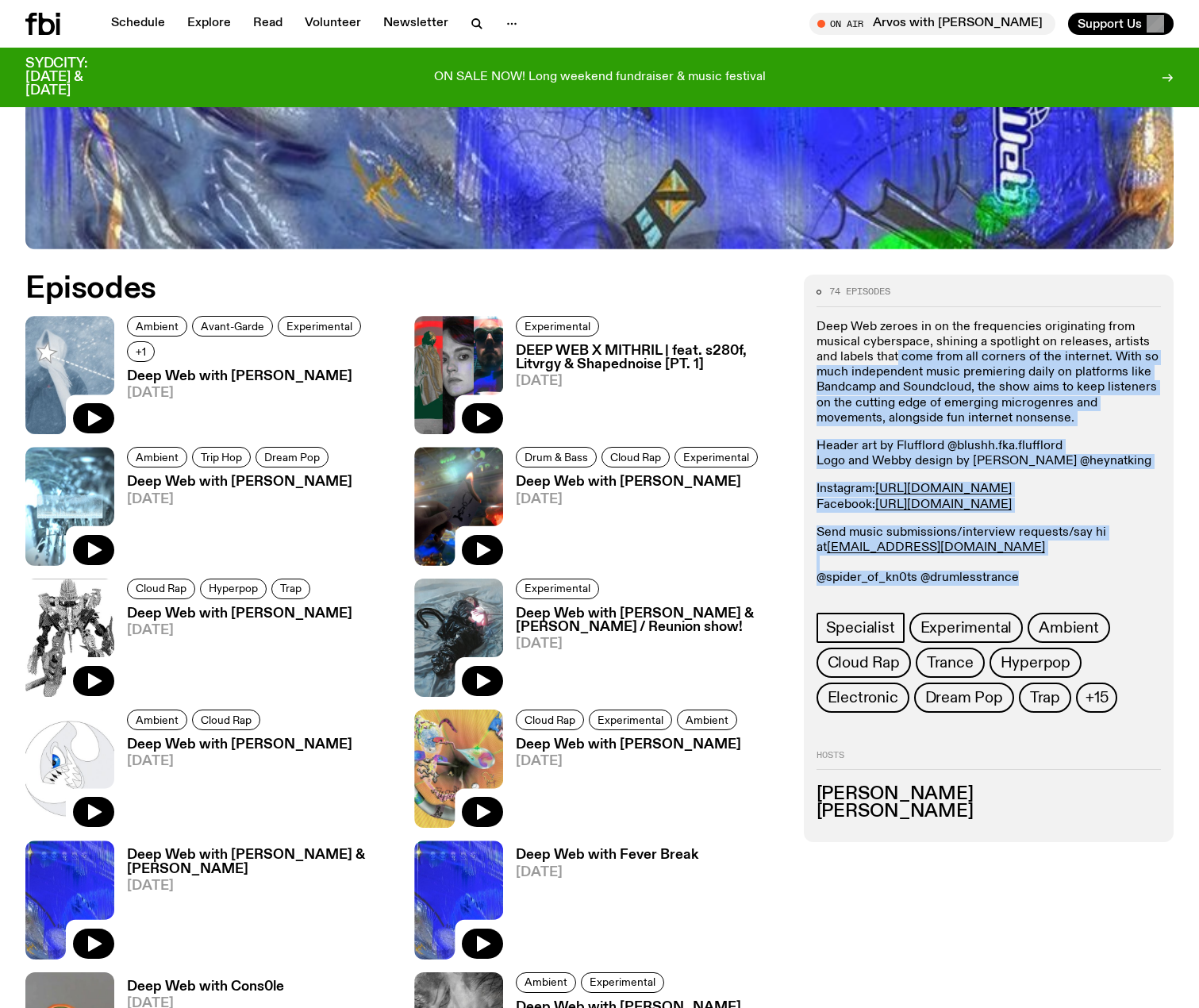
drag, startPoint x: 907, startPoint y: 353, endPoint x: 1059, endPoint y: 579, distance: 272.4
click at [1059, 579] on div "Deep Web zeroes in on the frequencies originating from musical cyberspace, shin…" at bounding box center [988, 454] width 344 height 267
drag, startPoint x: 1036, startPoint y: 570, endPoint x: 1021, endPoint y: 569, distance: 15.0
click at [1035, 570] on p "Send music submissions/interview requests/say hi at [EMAIL_ADDRESS][DOMAIN_NAME…" at bounding box center [988, 555] width 344 height 61
click at [1097, 569] on p "Send music submissions/interview requests/say hi at [EMAIL_ADDRESS][DOMAIN_NAME…" at bounding box center [988, 555] width 344 height 61
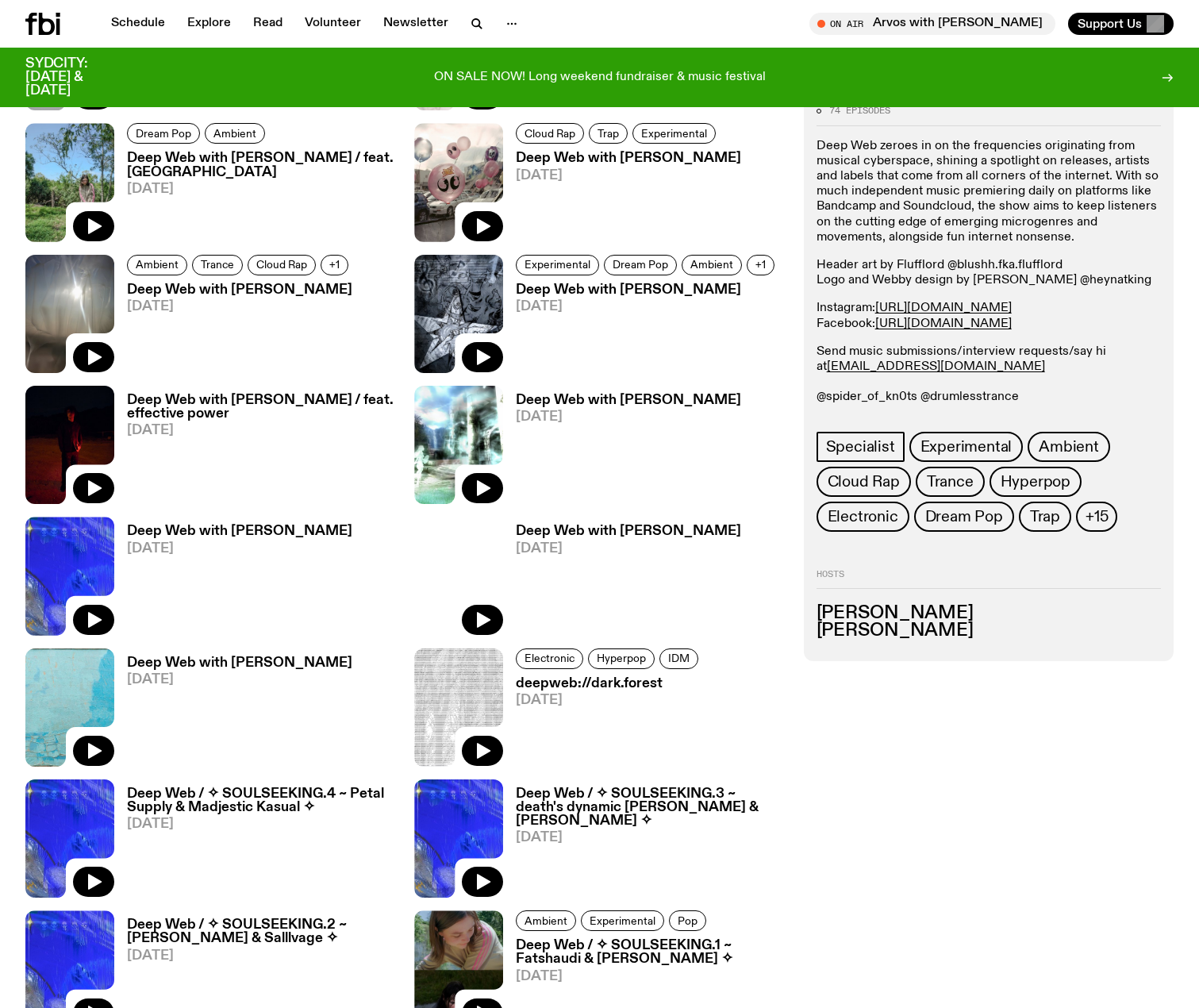
scroll to position [2723, 0]
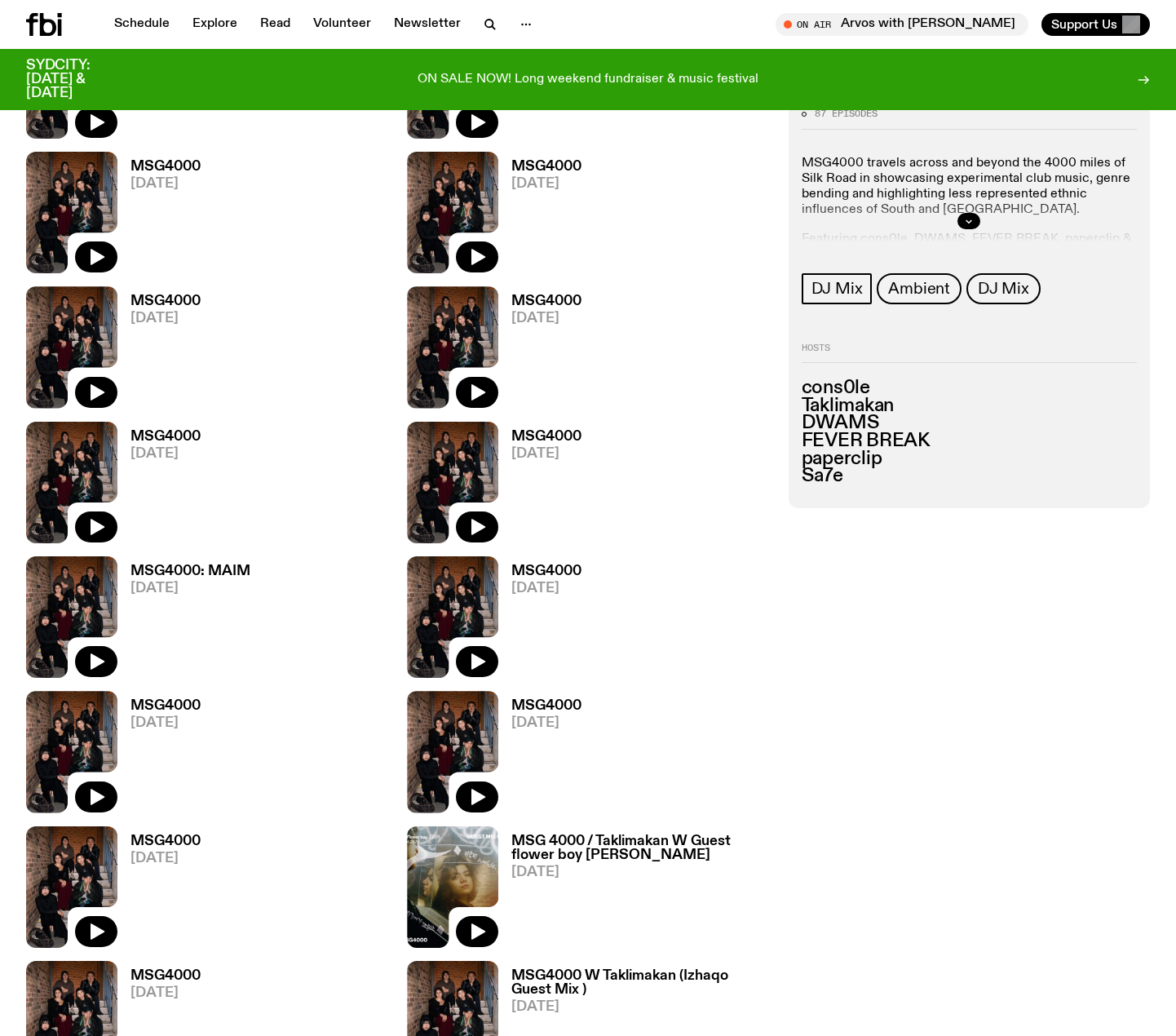
scroll to position [2272, 0]
